Goal: Task Accomplishment & Management: Manage account settings

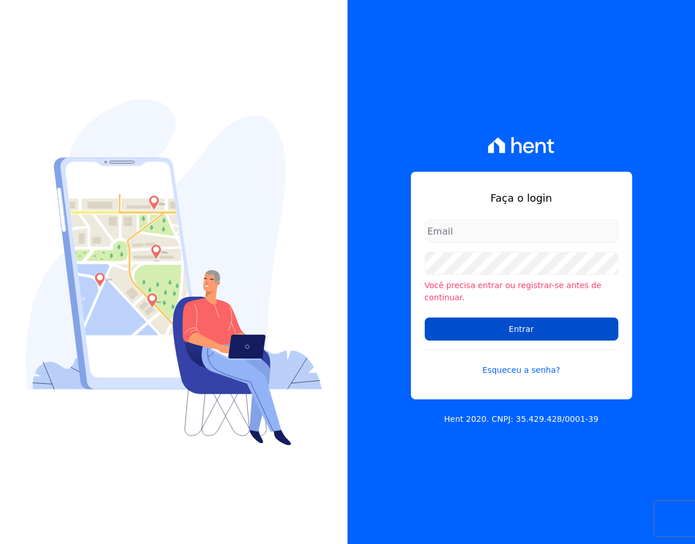
click at [541, 319] on input "Entrar" at bounding box center [522, 329] width 194 height 23
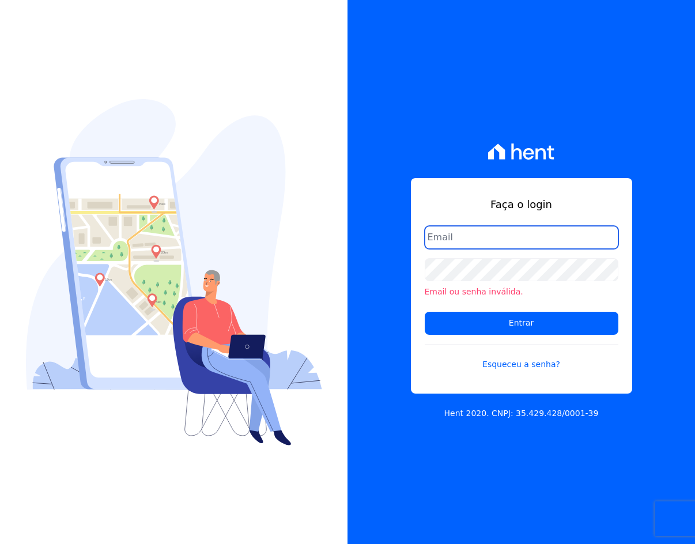
type input "[EMAIL_ADDRESS][DOMAIN_NAME]"
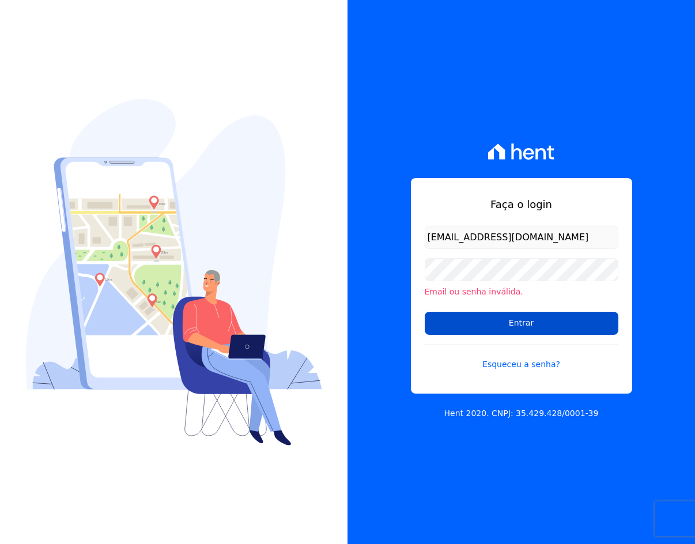
click at [572, 317] on input "Entrar" at bounding box center [522, 323] width 194 height 23
